Goal: Communication & Community: Share content

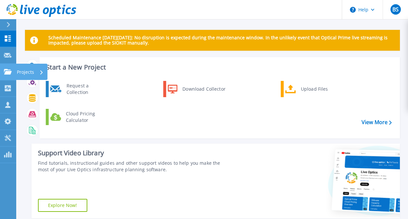
click at [7, 70] on icon at bounding box center [8, 72] width 8 height 6
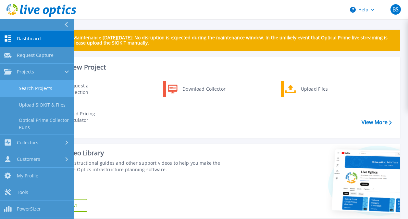
click at [38, 84] on link "Search Projects" at bounding box center [37, 88] width 74 height 17
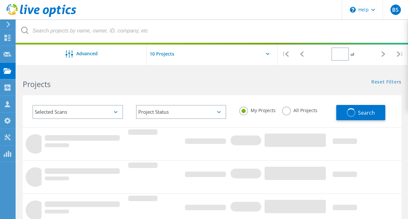
type input "1"
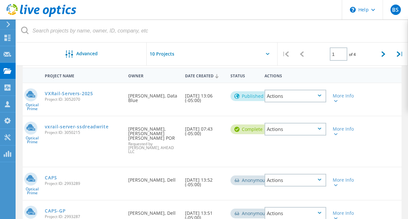
scroll to position [60, 0]
click at [336, 134] on icon at bounding box center [336, 133] width 4 height 2
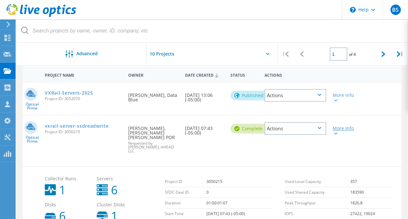
click at [336, 134] on icon at bounding box center [336, 133] width 4 height 2
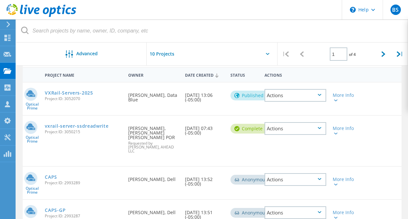
click at [323, 132] on div "Actions" at bounding box center [295, 128] width 62 height 13
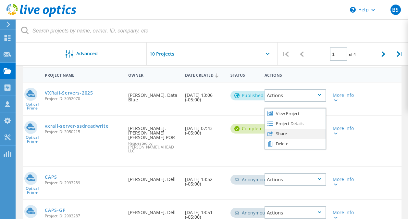
click at [286, 133] on div "Share" at bounding box center [295, 134] width 60 height 10
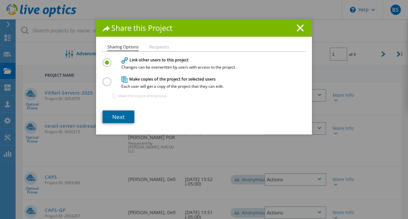
click at [113, 115] on link "Next" at bounding box center [119, 116] width 32 height 13
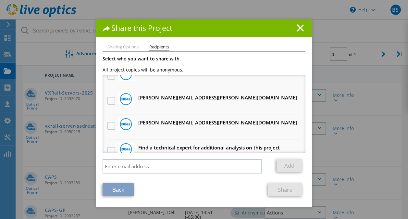
scroll to position [672, 0]
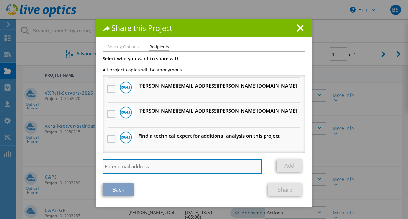
click at [176, 162] on input "search" at bounding box center [182, 166] width 159 height 14
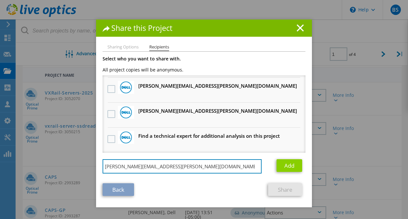
type input "[PERSON_NAME][EMAIL_ADDRESS][PERSON_NAME][DOMAIN_NAME]"
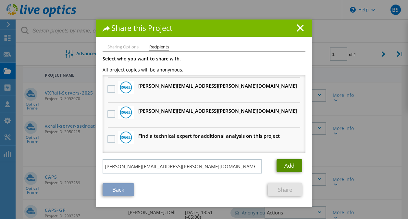
click at [293, 165] on link "Add" at bounding box center [289, 165] width 26 height 13
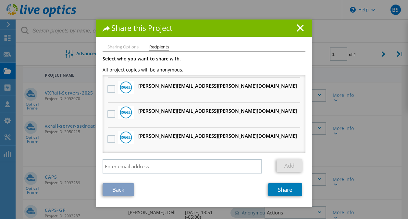
scroll to position [697, 0]
click at [286, 189] on link "Share" at bounding box center [285, 189] width 34 height 13
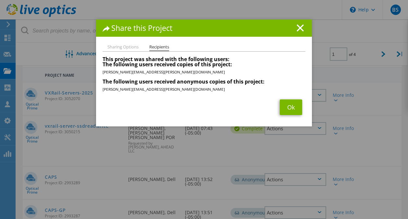
click at [276, 106] on span "Ok" at bounding box center [290, 107] width 29 height 16
click at [283, 107] on link "Ok" at bounding box center [291, 107] width 22 height 16
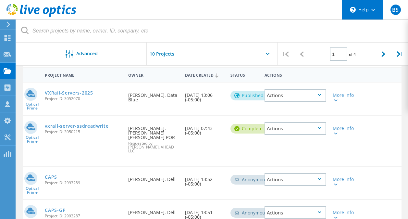
click at [367, 3] on div "\n Help" at bounding box center [362, 9] width 41 height 19
